Goal: Use online tool/utility: Utilize a website feature to perform a specific function

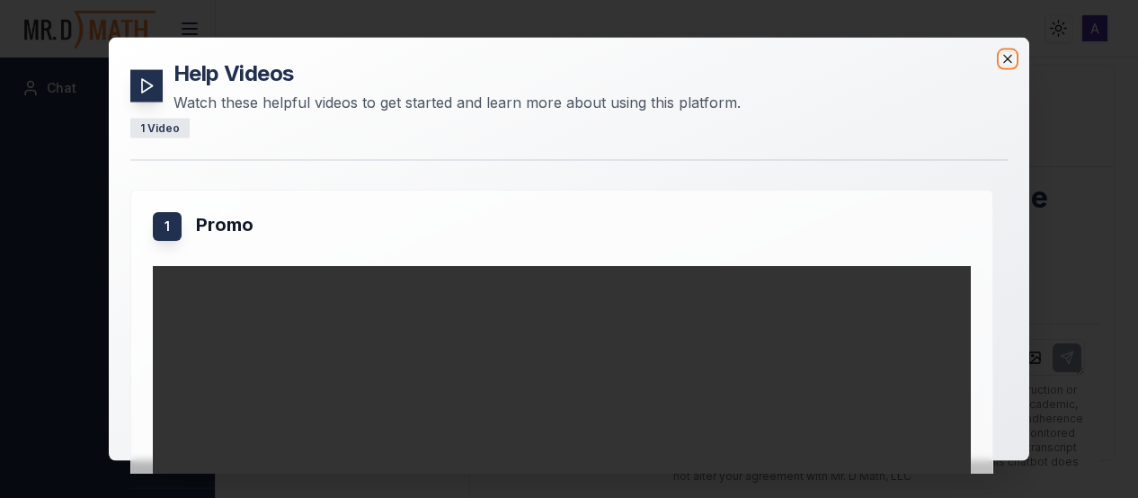
click at [1014, 60] on icon "button" at bounding box center [1007, 59] width 14 height 14
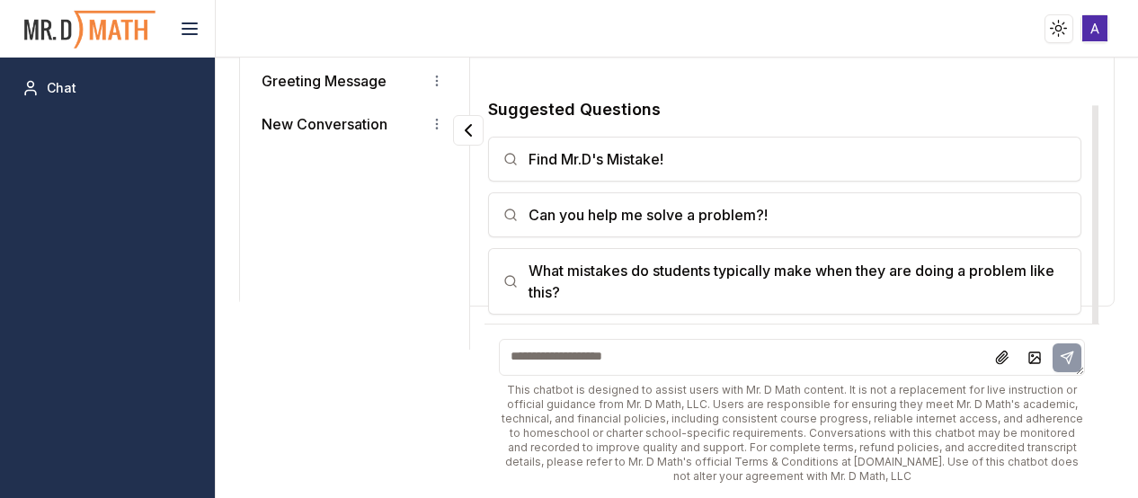
scroll to position [156, 0]
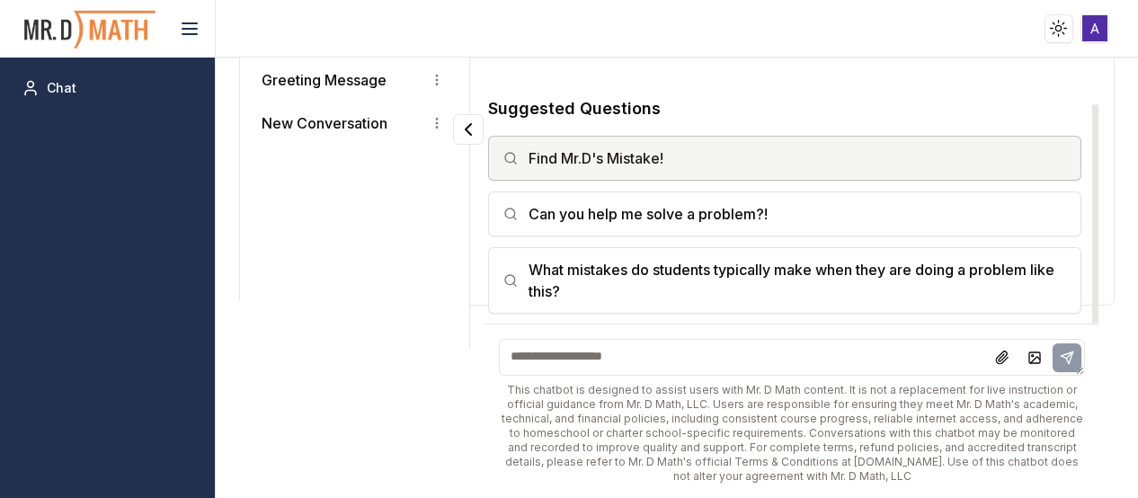
click at [671, 168] on button "Find Mr.D's Mistake!" at bounding box center [785, 158] width 594 height 45
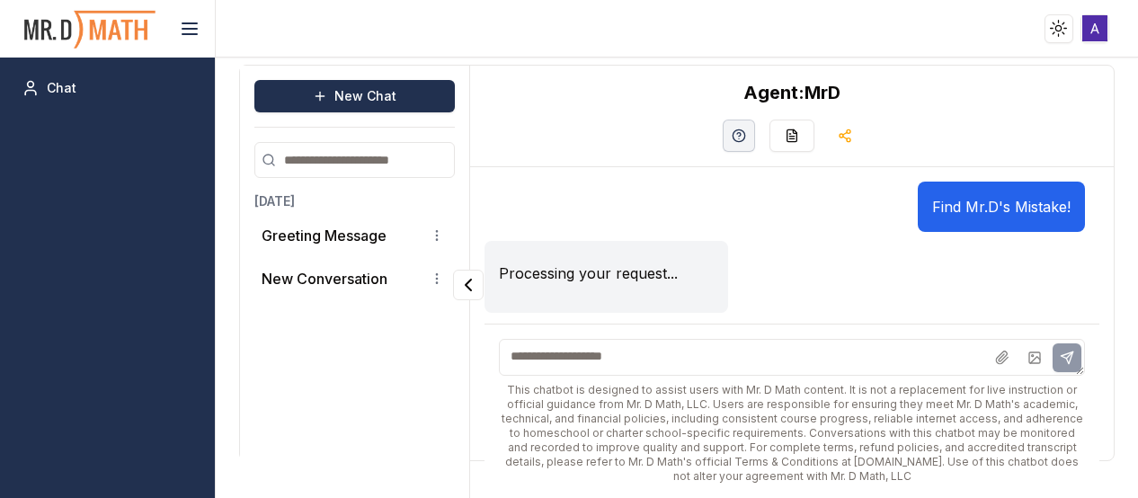
scroll to position [123, 0]
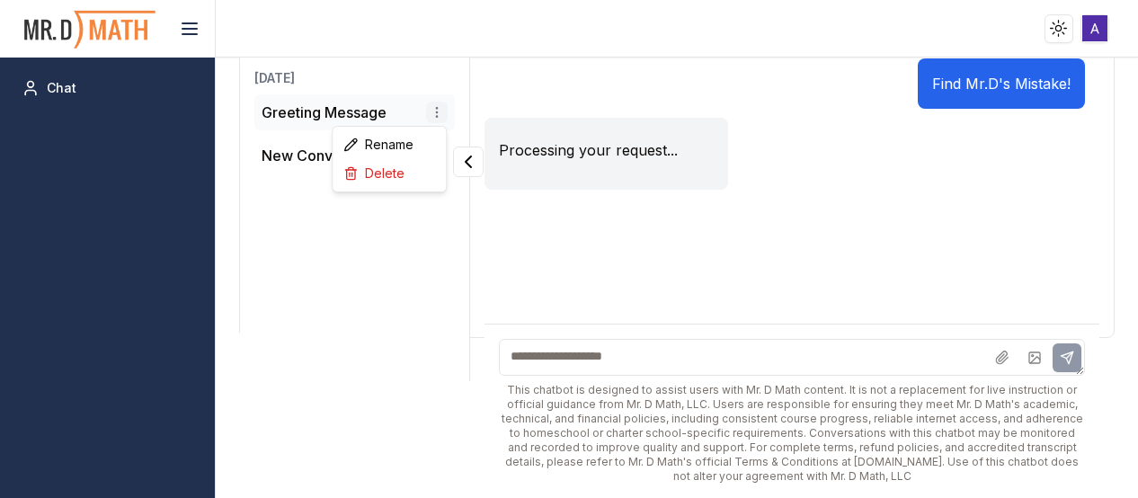
click at [433, 108] on html "Toggle theme Toggle user menu Chat New Chat [DATE] Greeting Message New Convers…" at bounding box center [569, 249] width 1138 height 498
click at [315, 110] on html "Toggle theme Toggle user menu Chat New Chat [DATE] Greeting Message New Convers…" at bounding box center [569, 249] width 1138 height 498
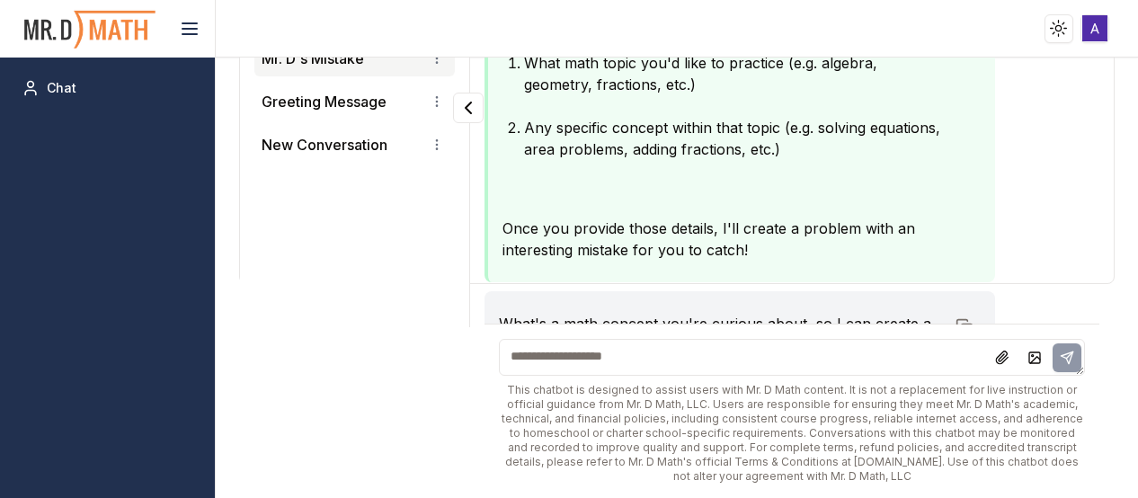
scroll to position [342, 0]
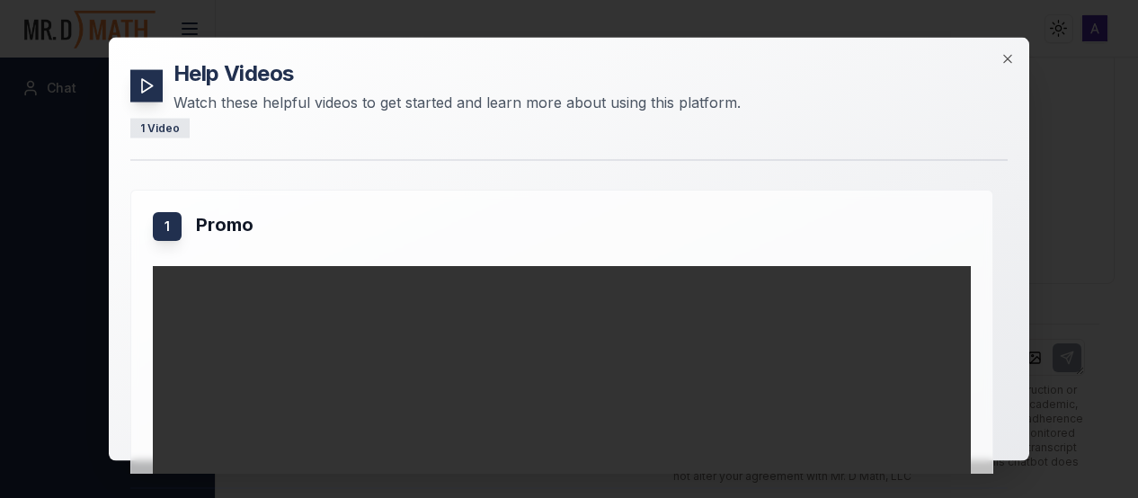
click at [1009, 41] on div "Help Videos Watch these helpful videos to get started and learn more about usin…" at bounding box center [569, 249] width 920 height 423
click at [1011, 53] on icon "button" at bounding box center [1007, 59] width 14 height 14
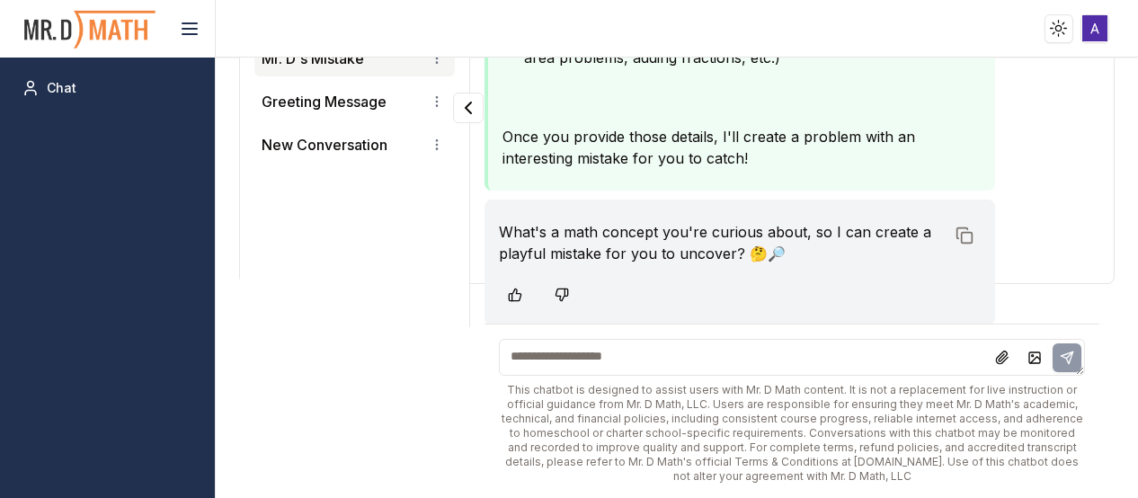
scroll to position [0, 0]
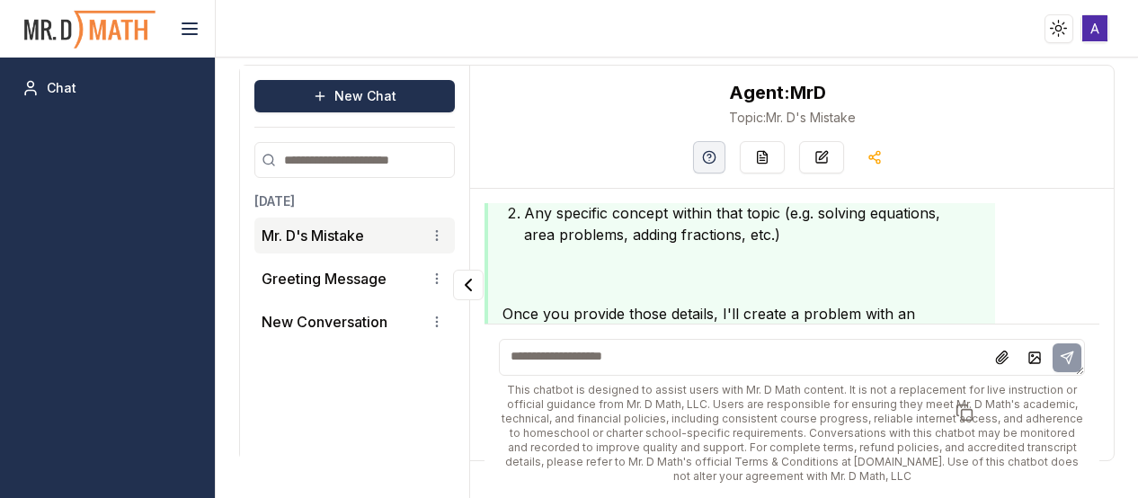
click at [682, 350] on textarea at bounding box center [792, 357] width 587 height 37
type textarea "******"
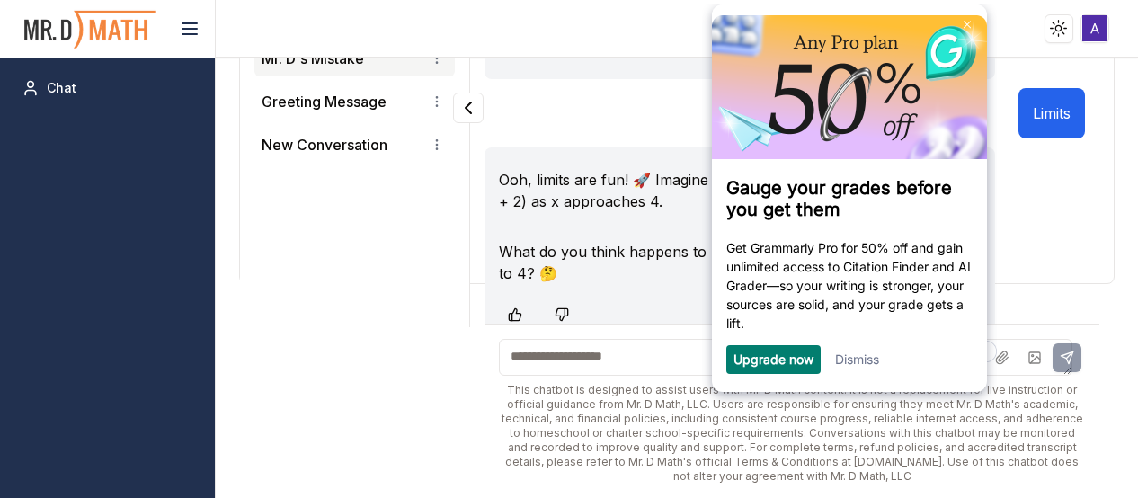
scroll to position [608, 0]
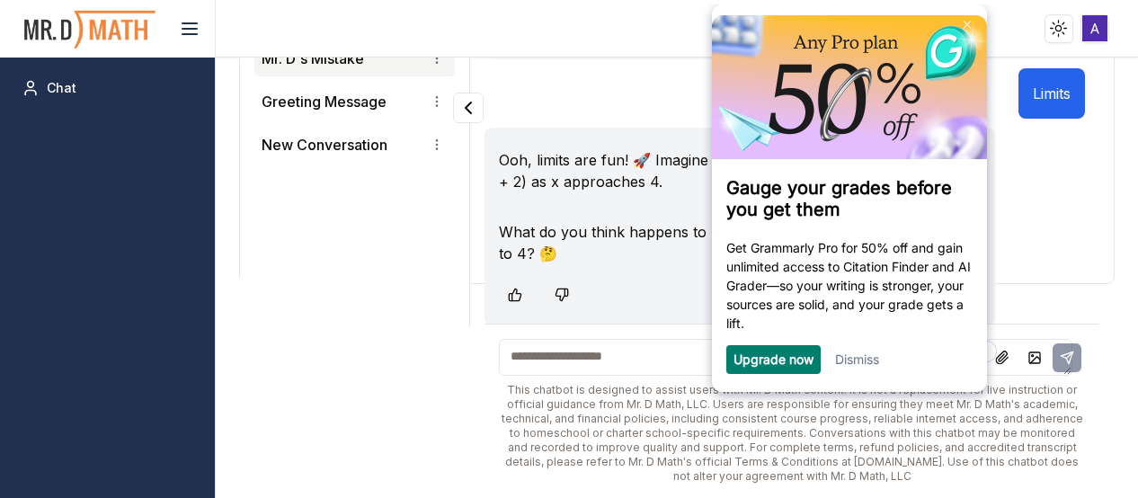
click at [849, 349] on div "Dismiss" at bounding box center [856, 359] width 44 height 29
click at [856, 352] on div "Dismiss" at bounding box center [856, 359] width 44 height 29
click at [867, 366] on link "Dismiss" at bounding box center [856, 358] width 44 height 15
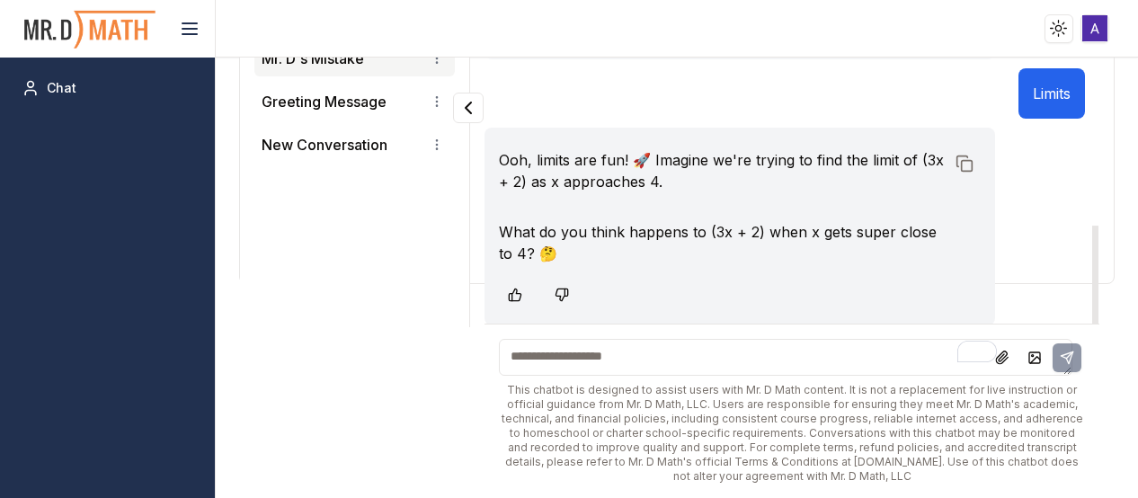
click at [643, 380] on div "This chatbot is designed to assist users with Mr. D Math content. It is not a r…" at bounding box center [792, 411] width 616 height 174
click at [638, 360] on textarea "To enrich screen reader interactions, please activate Accessibility in Grammarl…" at bounding box center [786, 357] width 574 height 37
type textarea "**"
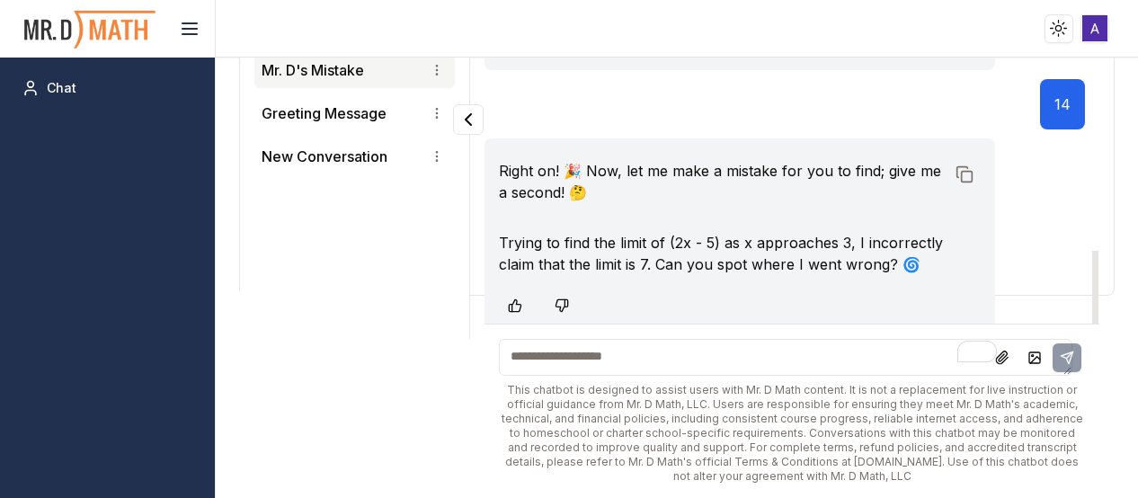
scroll to position [177, 0]
